Goal: Use online tool/utility: Utilize a website feature to perform a specific function

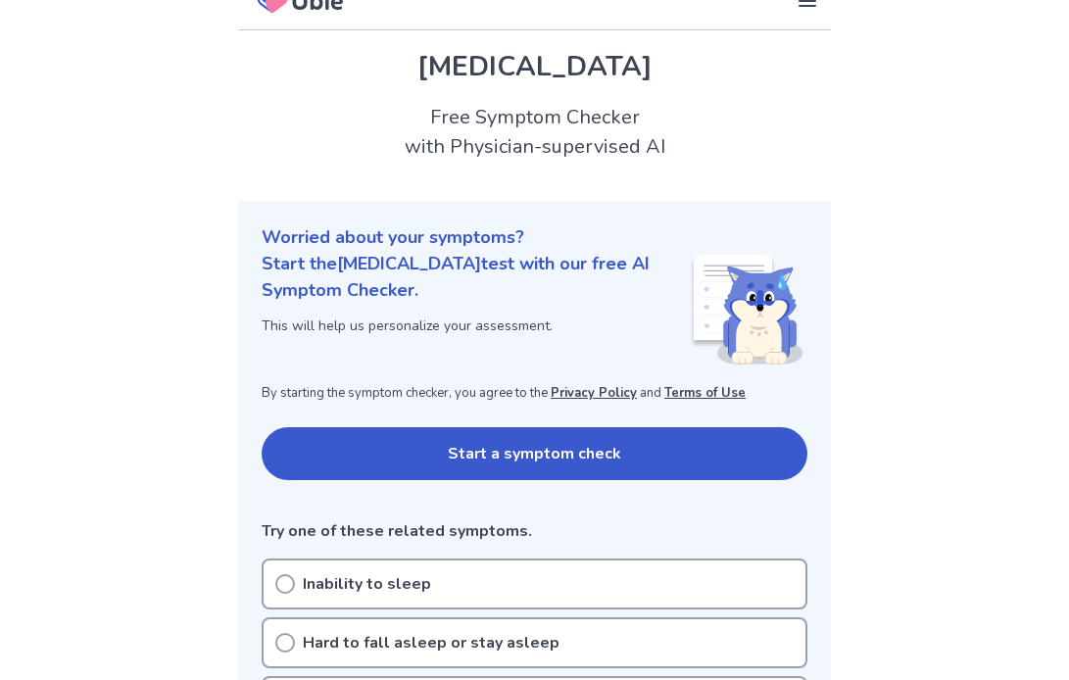
scroll to position [37, 0]
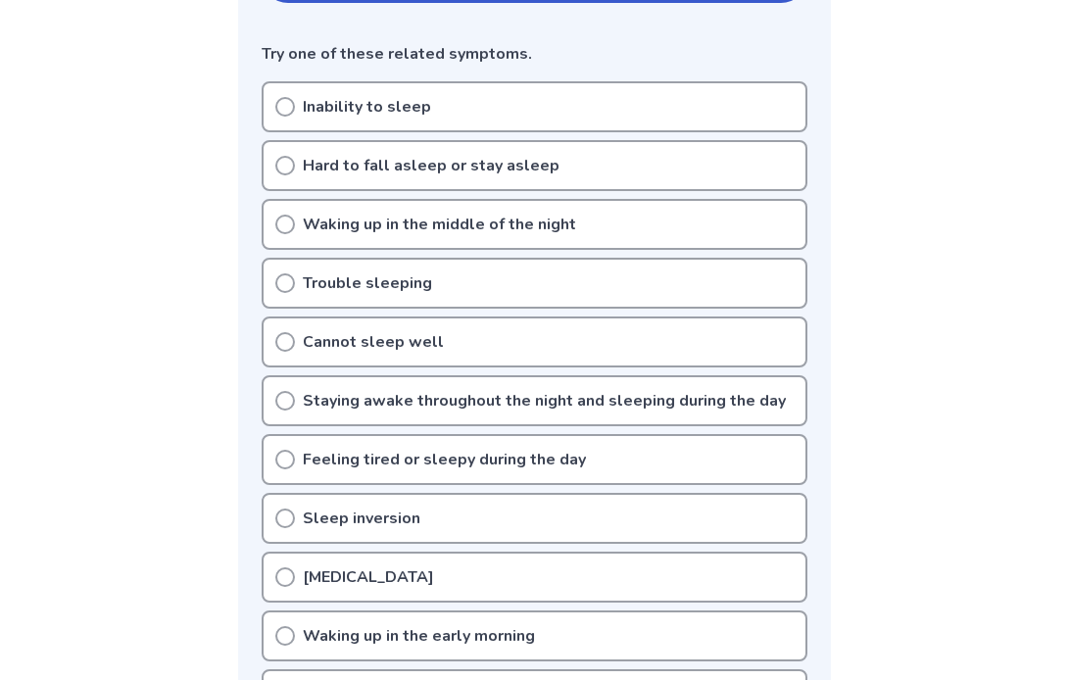
scroll to position [514, 0]
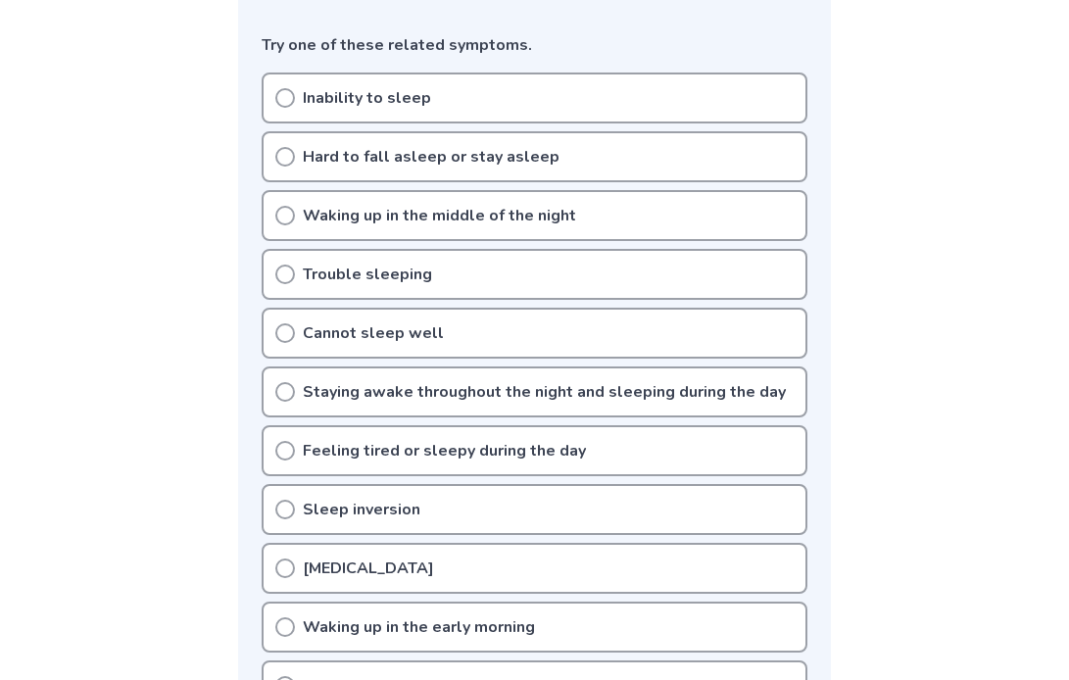
click at [309, 81] on div "Inability to sleep" at bounding box center [535, 97] width 546 height 51
click at [290, 93] on icon at bounding box center [285, 98] width 20 height 20
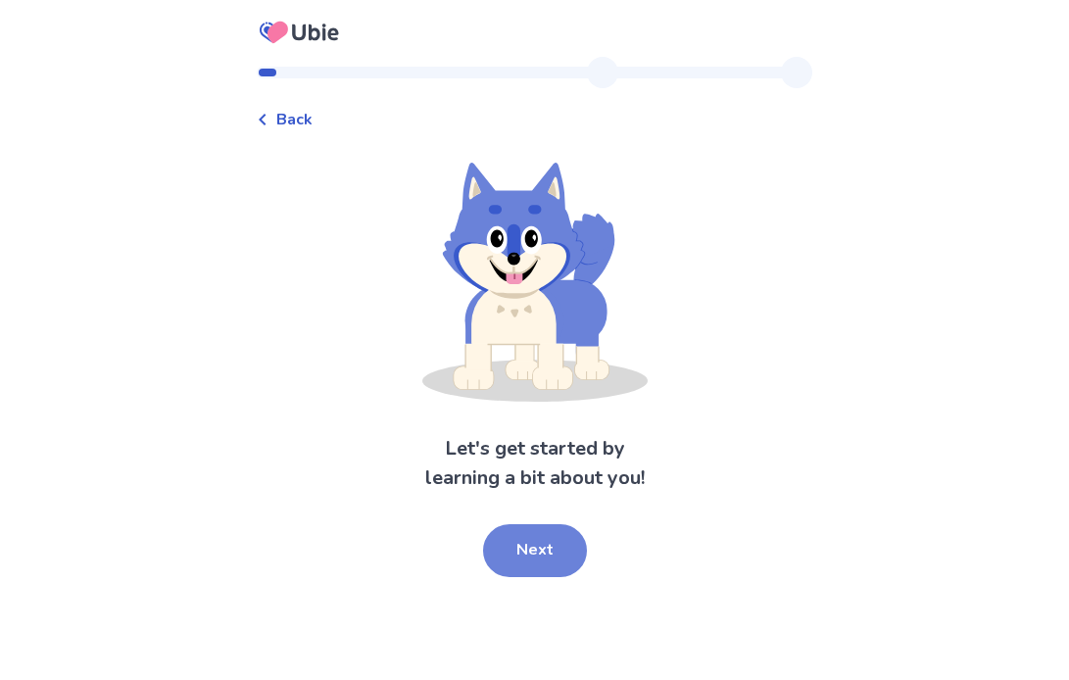
click at [508, 557] on button "Next" at bounding box center [535, 550] width 104 height 53
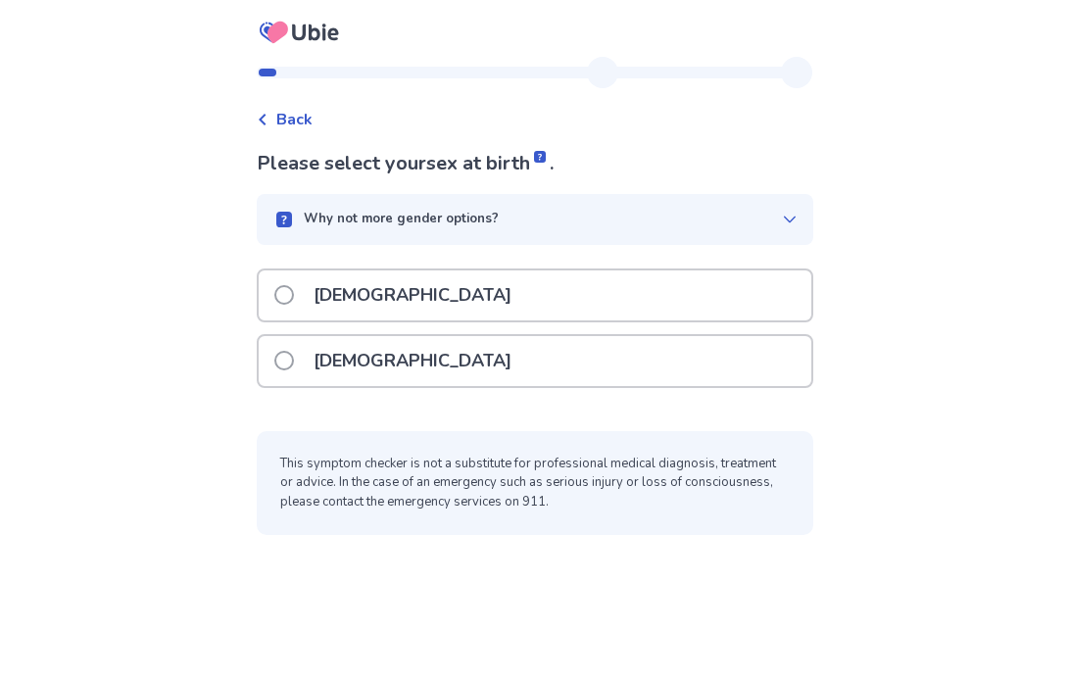
click at [374, 379] on p "[DEMOGRAPHIC_DATA]" at bounding box center [412, 361] width 221 height 50
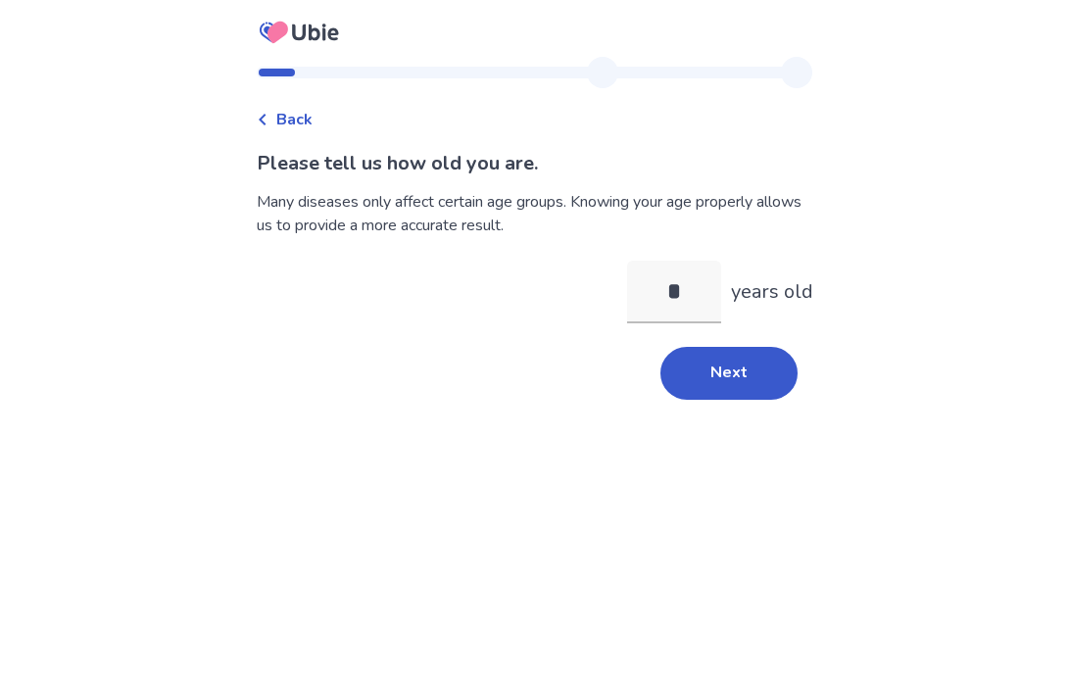
type input "**"
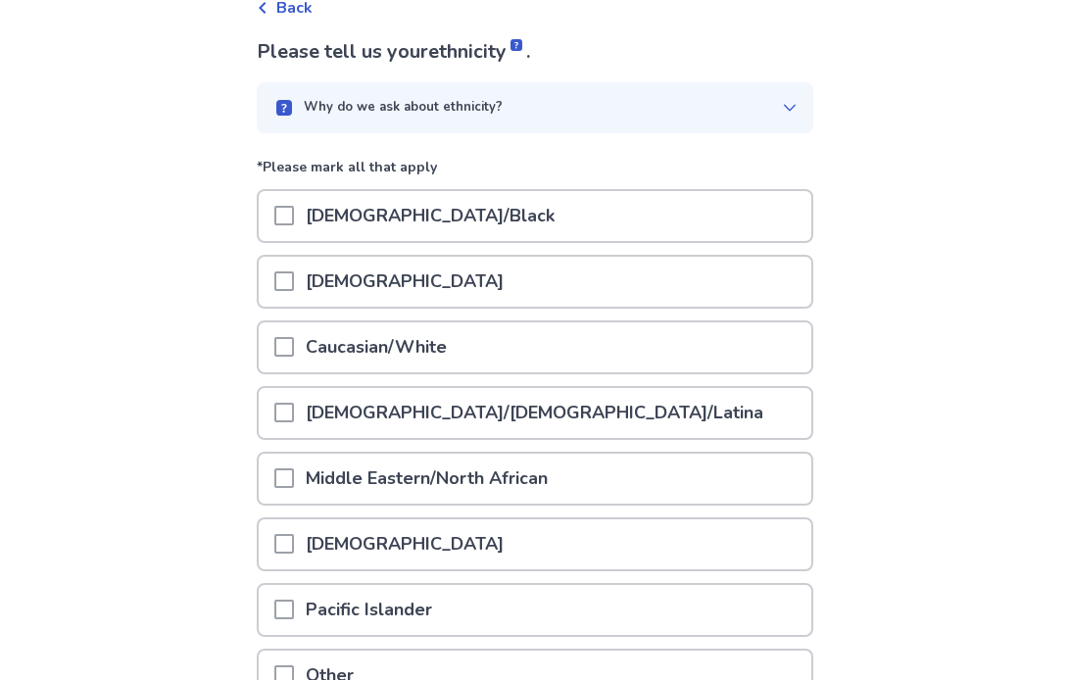
scroll to position [115, 0]
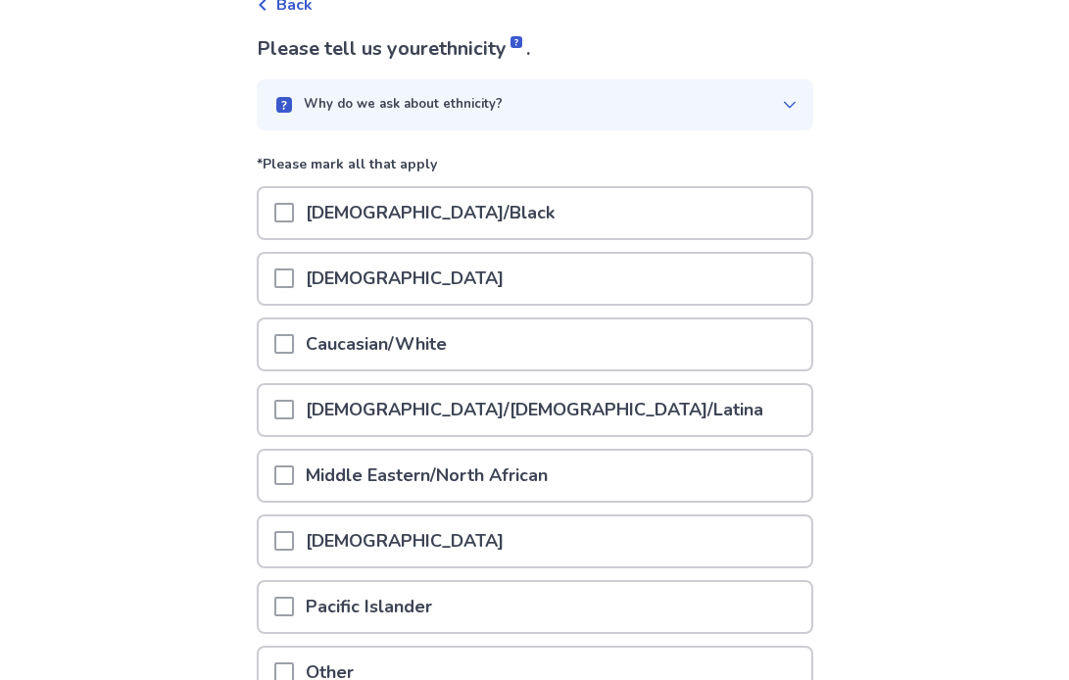
click at [514, 353] on div "Caucasian/White" at bounding box center [535, 344] width 552 height 50
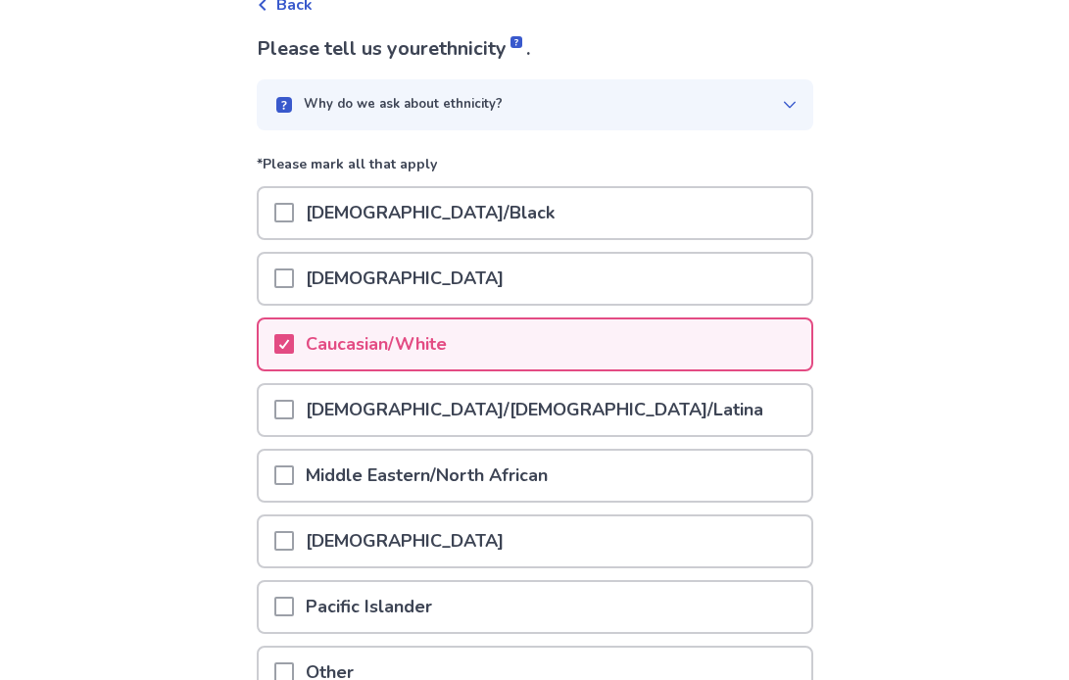
scroll to position [308, 0]
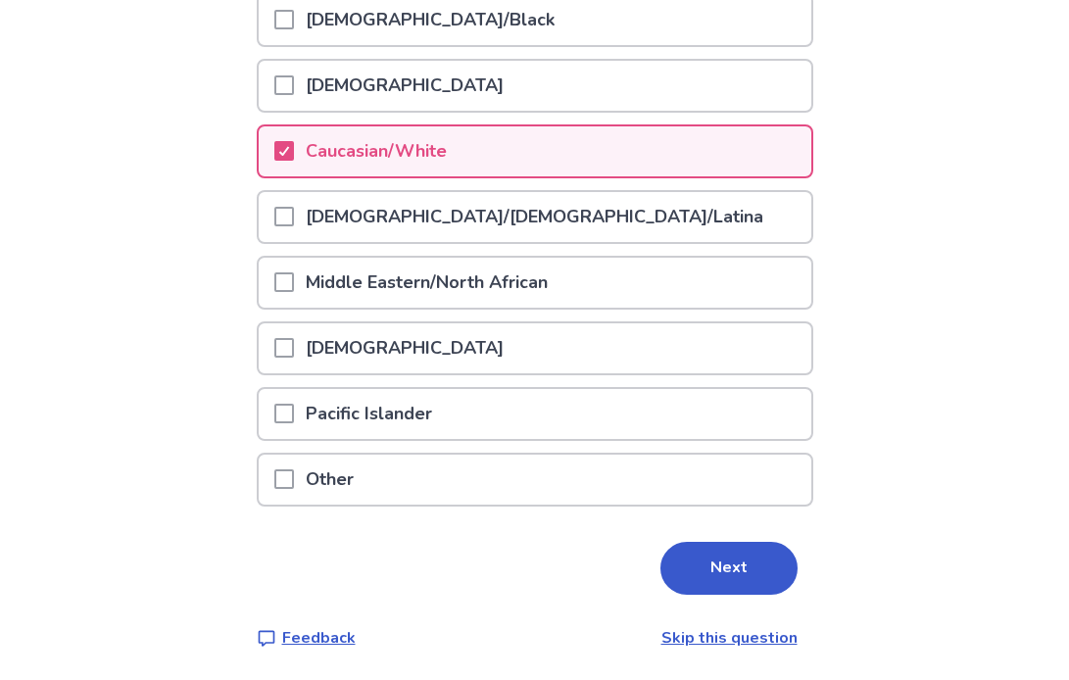
click at [702, 543] on button "Next" at bounding box center [728, 568] width 137 height 53
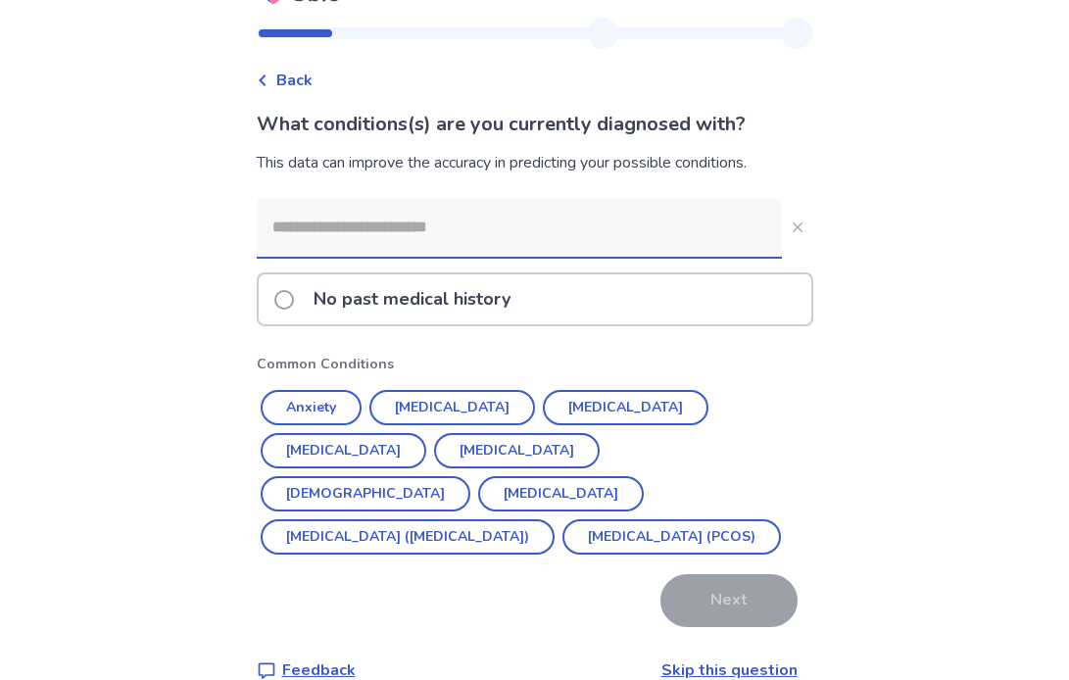
scroll to position [47, 0]
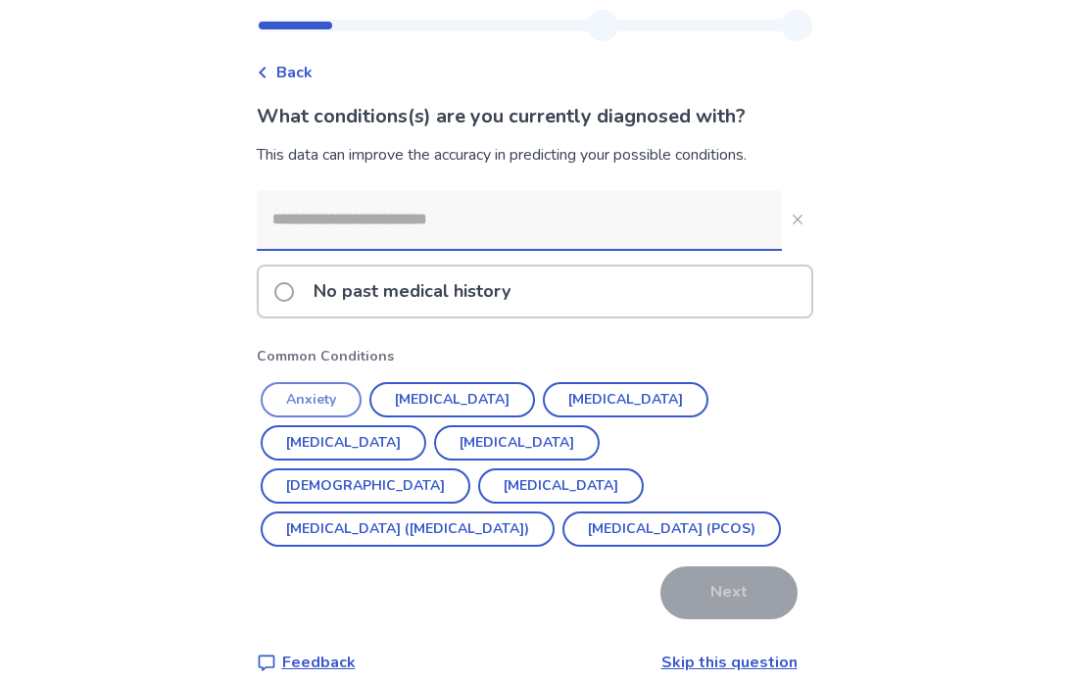
click at [343, 393] on button "Anxiety" at bounding box center [311, 399] width 101 height 35
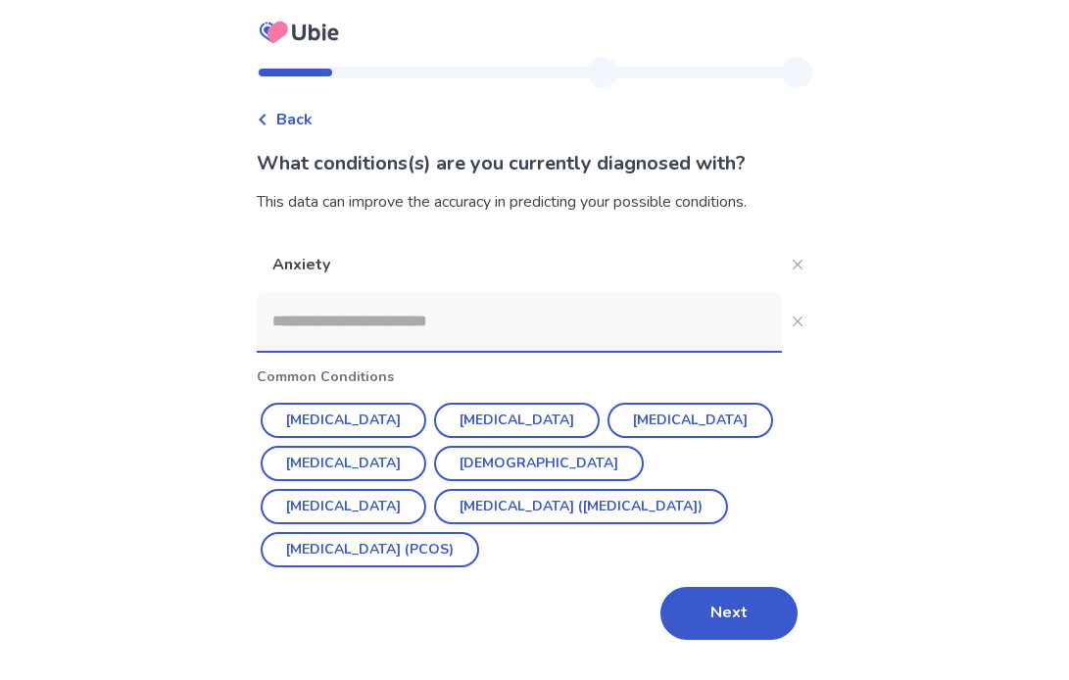
scroll to position [0, 0]
click at [516, 425] on button "[MEDICAL_DATA]" at bounding box center [517, 420] width 166 height 35
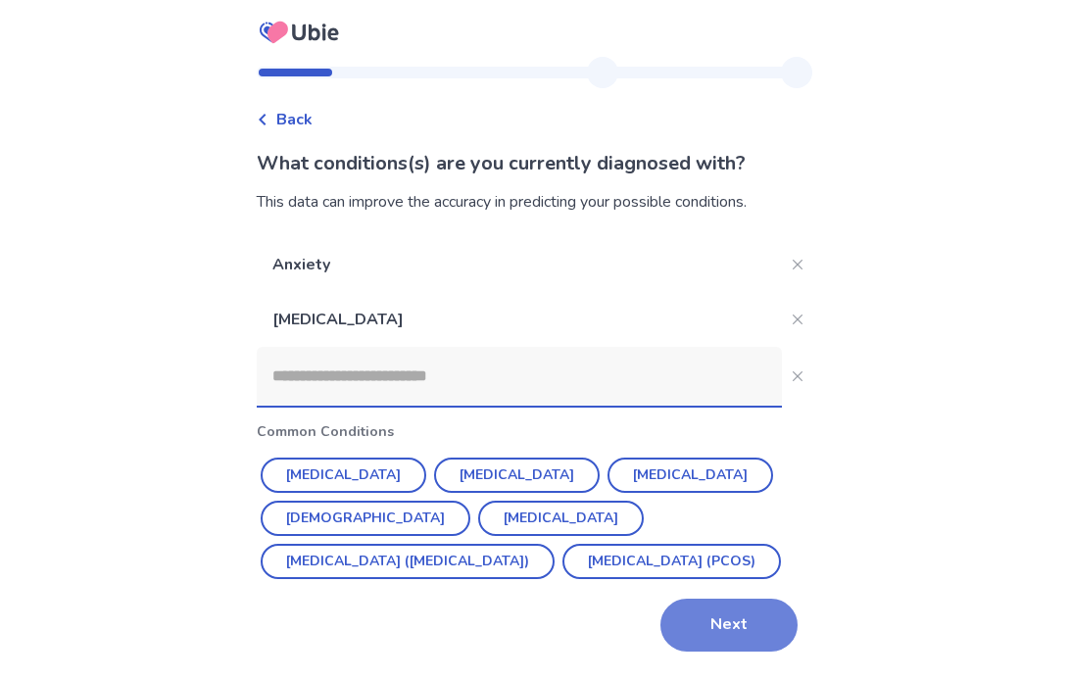
click at [727, 614] on button "Next" at bounding box center [728, 624] width 137 height 53
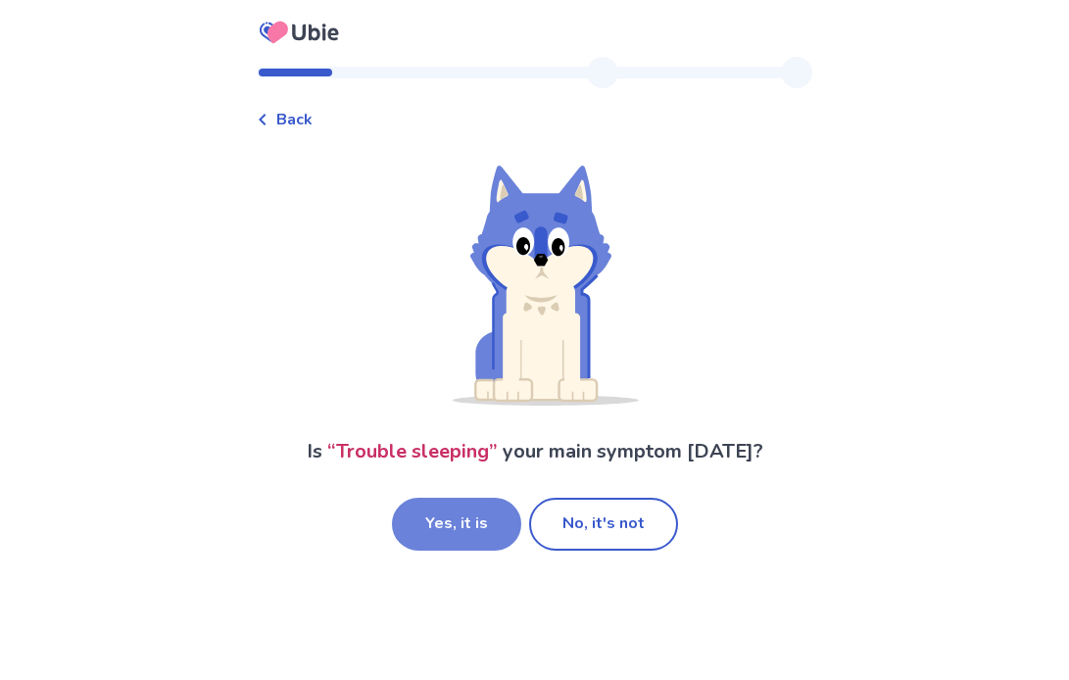
click at [456, 533] on button "Yes, it is" at bounding box center [456, 524] width 129 height 53
